Goal: Communication & Community: Answer question/provide support

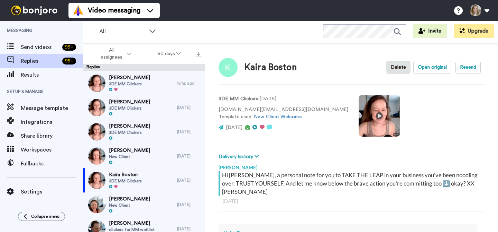
scroll to position [109, 0]
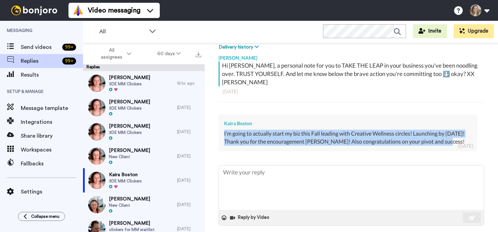
drag, startPoint x: 456, startPoint y: 132, endPoint x: 223, endPoint y: 127, distance: 234.0
click at [223, 127] on div "Kaira Boston I’m going to actually start my biz this Fall leading with Creative…" at bounding box center [348, 132] width 259 height 37
copy div "I’m going to actually start my biz this Fall leading with Creative Wellness cir…"
type textarea "x"
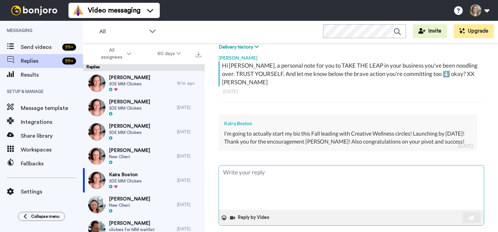
click at [291, 165] on textarea at bounding box center [351, 187] width 265 height 44
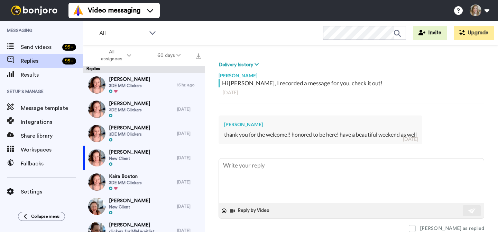
type textarea "x"
paste textarea "❤️"
type textarea "❤️"
type textarea "x"
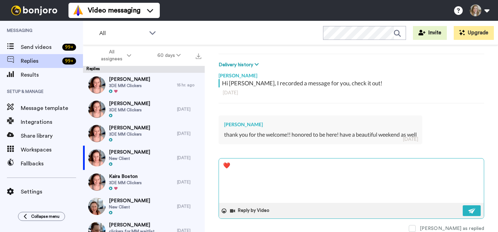
paste textarea "❤️"
type textarea "❤️❤️"
type textarea "x"
paste textarea "❤️"
type textarea "❤️❤️❤️"
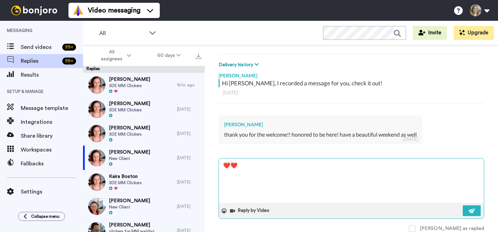
type textarea "x"
type textarea "❤️❤️❤️"
type textarea "x"
type textarea "❤️❤️❤️ T"
type textarea "x"
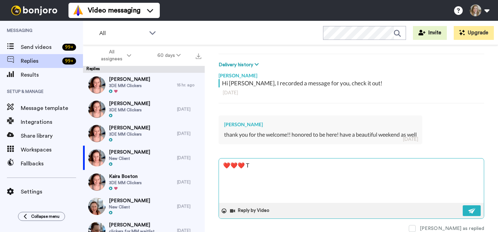
type textarea "❤️❤️❤️ Th"
type textarea "x"
type textarea "❤️❤️❤️ Tha"
type textarea "x"
type textarea "❤️❤️❤️ Than"
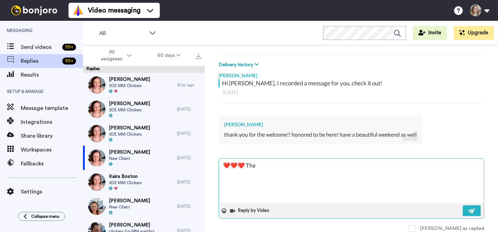
type textarea "x"
type textarea "❤️❤️❤️ Thank"
type textarea "x"
type textarea "❤️❤️❤️ Thank"
type textarea "x"
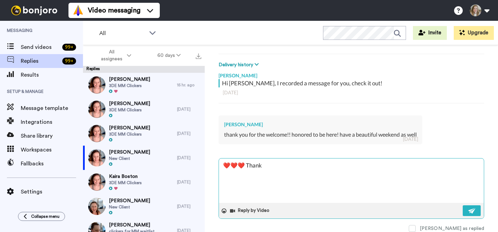
type textarea "❤️❤️❤️ Thank y"
type textarea "x"
type textarea "❤️❤️❤️ Thank yo"
type textarea "x"
type textarea "❤️❤️❤️ Thank you"
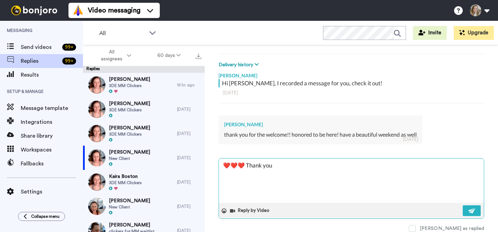
type textarea "x"
type textarea "❤️❤️❤️ Thank you,"
type textarea "x"
type textarea "❤️❤️❤️ Thank you,"
type textarea "x"
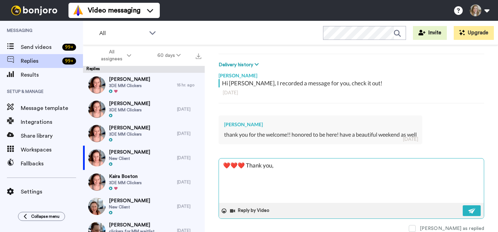
type textarea "❤️❤️❤️ Thank you, A"
type textarea "x"
type textarea "❤️❤️❤️ Thank you, An"
type textarea "x"
type textarea "❤️❤️❤️ Thank you, And"
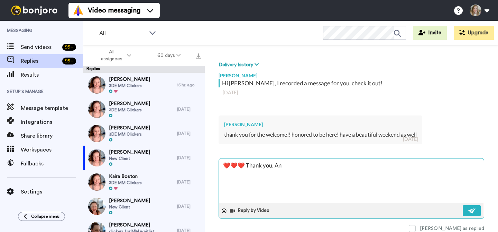
type textarea "x"
type textarea "❤️❤️❤️ Thank you, Andr"
type textarea "x"
type textarea "❤️❤️❤️ Thank you, Andre"
type textarea "x"
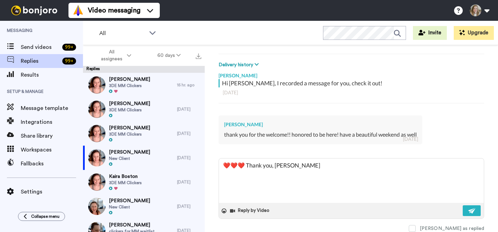
type textarea "❤️❤️❤️ Thank you, Andrea"
type textarea "x"
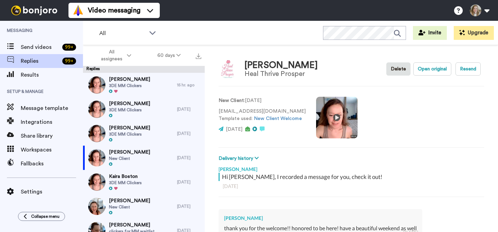
type textarea "❤️❤️❤️ Thank you, Andrea"
type textarea "x"
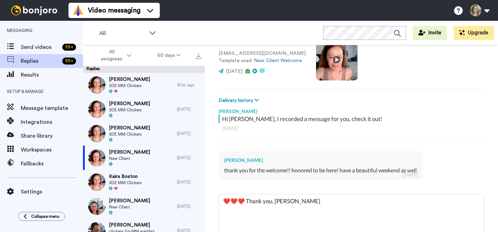
scroll to position [93, 0]
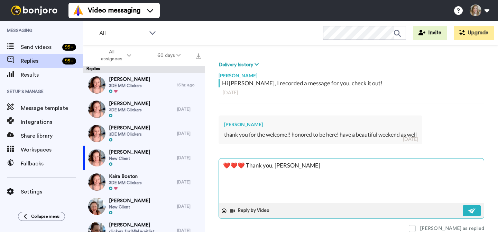
drag, startPoint x: 292, startPoint y: 165, endPoint x: 243, endPoint y: 167, distance: 49.5
click at [243, 167] on textarea "❤️❤️❤️ Thank you, Andrea" at bounding box center [351, 180] width 265 height 44
type textarea "❤️❤️❤️"
type textarea "x"
type textarea "❤️❤️❤️"
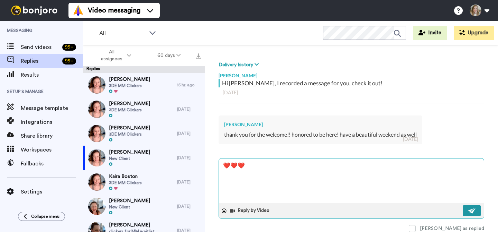
click at [471, 207] on button at bounding box center [472, 210] width 18 height 11
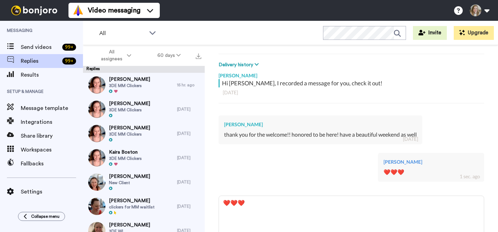
type textarea "x"
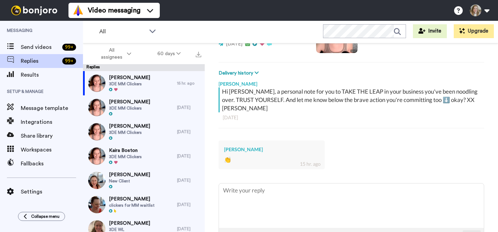
scroll to position [102, 0]
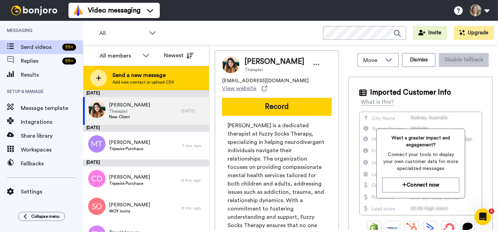
click at [135, 78] on span "Send a new message" at bounding box center [143, 75] width 62 height 8
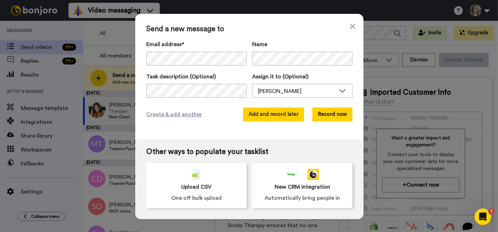
click at [257, 112] on button "Add and record later" at bounding box center [273, 114] width 61 height 14
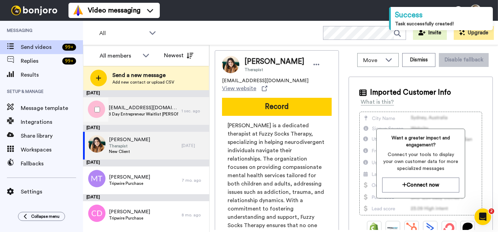
click at [157, 112] on span "3 Day Entrepreneur Waitlist [PERSON_NAME]" at bounding box center [144, 114] width 70 height 6
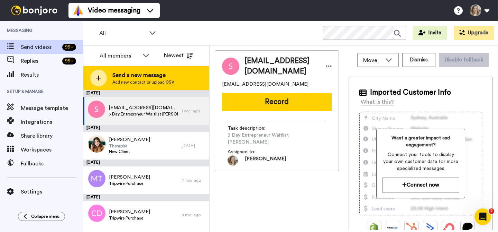
click at [168, 77] on span "Send a new message" at bounding box center [143, 75] width 62 height 8
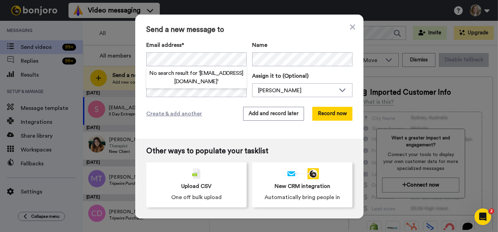
click at [206, 78] on h2 "No search result for ‘ [EMAIL_ADDRESS][DOMAIN_NAME] ’" at bounding box center [196, 77] width 100 height 17
click at [216, 79] on h2 "No search result for ‘ [EMAIL_ADDRESS][DOMAIN_NAME] ’" at bounding box center [196, 77] width 100 height 17
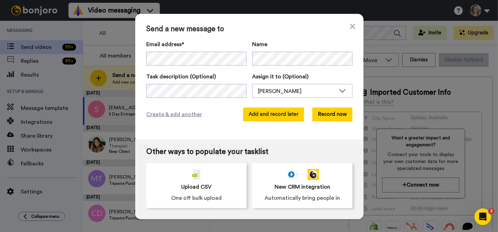
click at [282, 114] on button "Add and record later" at bounding box center [273, 114] width 61 height 14
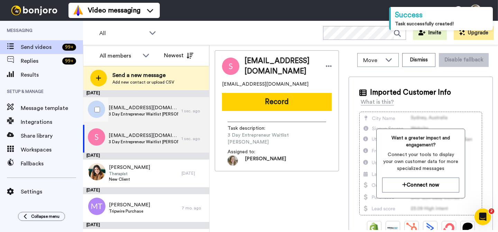
click at [155, 105] on span "[EMAIL_ADDRESS][DOMAIN_NAME]" at bounding box center [144, 107] width 70 height 7
